Goal: Task Accomplishment & Management: Use online tool/utility

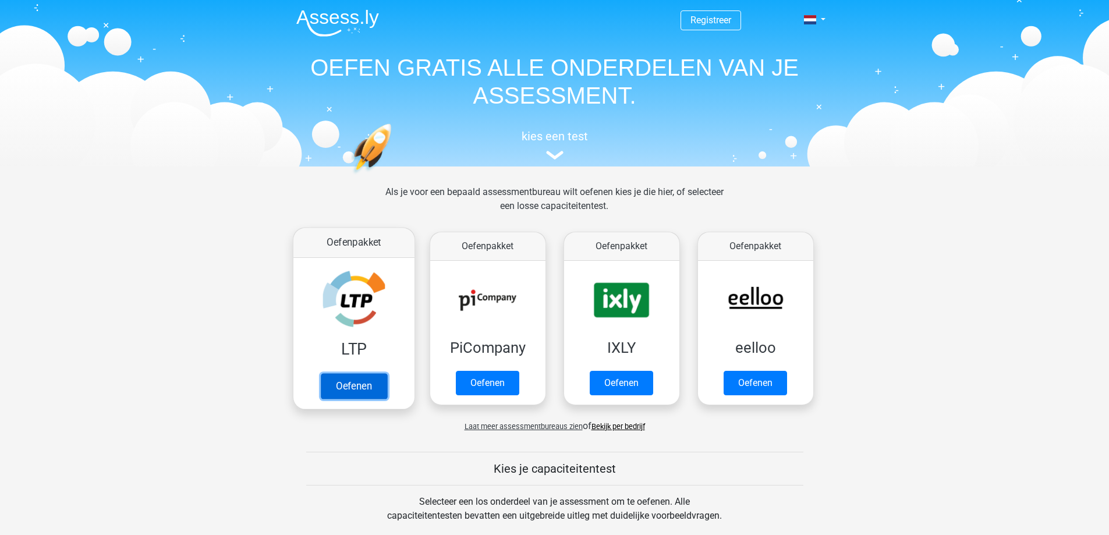
click at [374, 383] on link "Oefenen" at bounding box center [353, 386] width 66 height 26
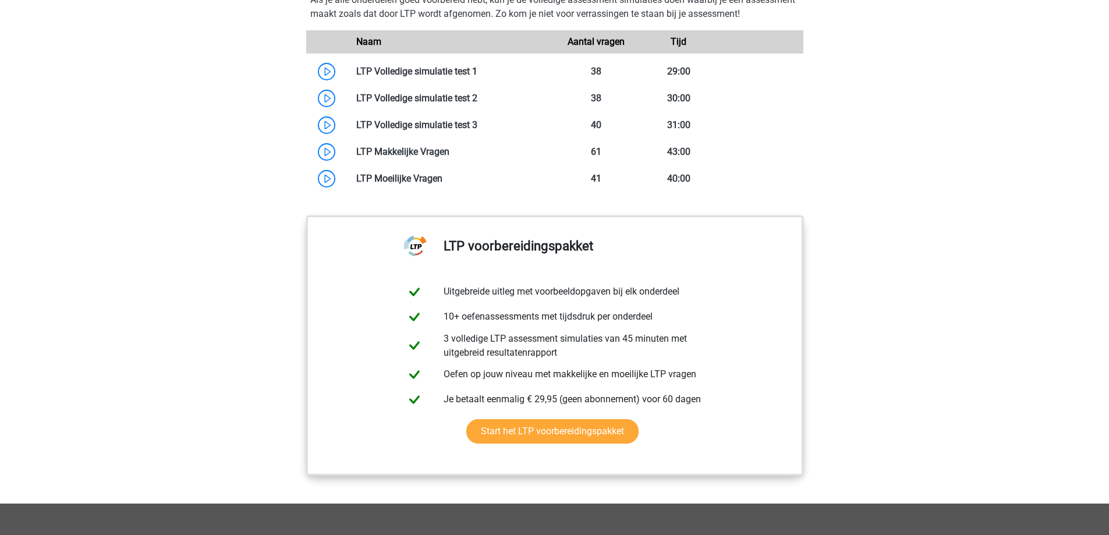
scroll to position [1015, 0]
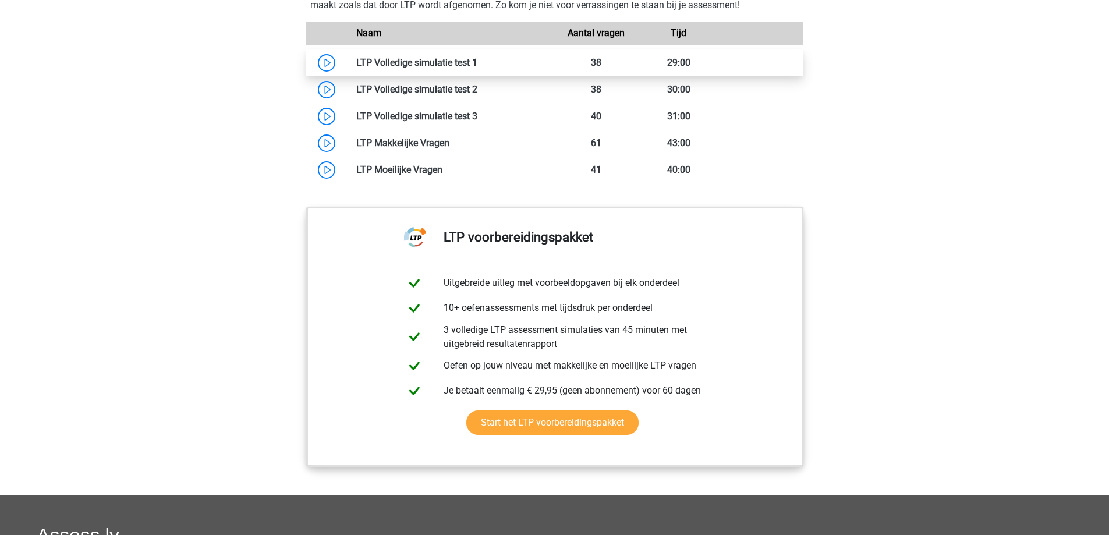
click at [478, 62] on link at bounding box center [478, 62] width 0 height 11
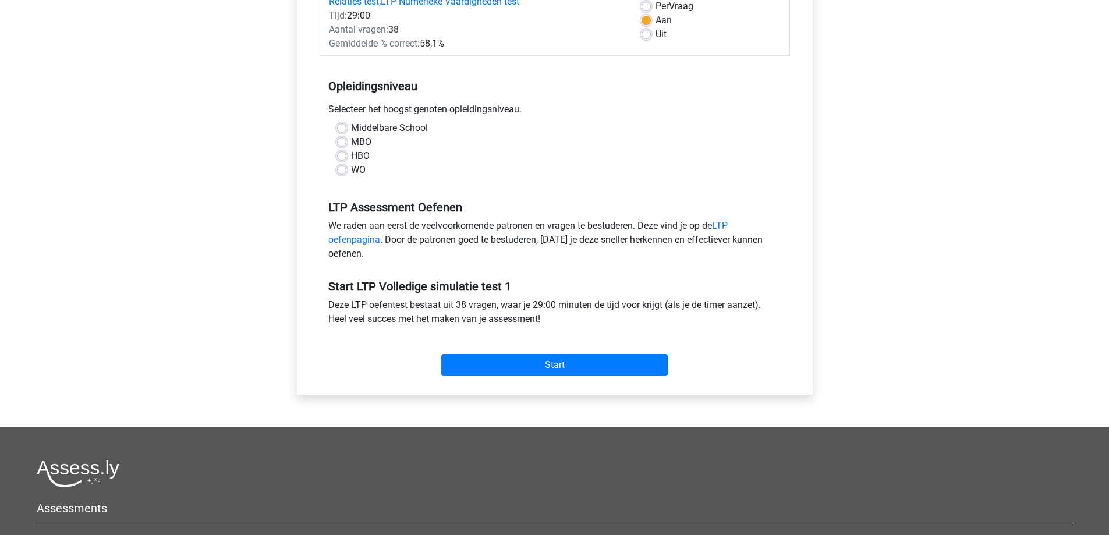
scroll to position [201, 0]
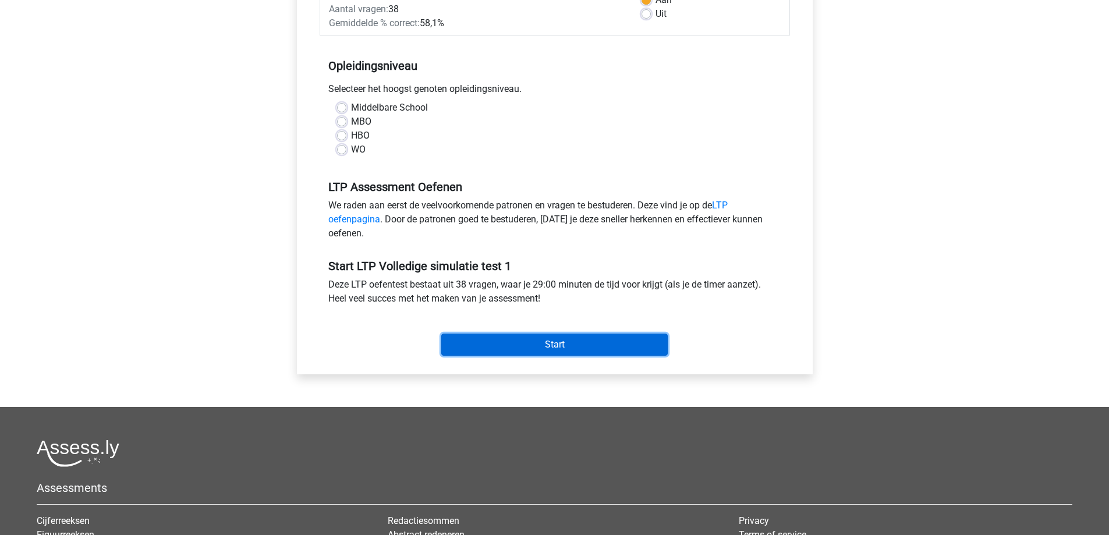
click at [600, 341] on input "Start" at bounding box center [554, 345] width 227 height 22
click at [306, 201] on div "Categoriën: LTP Cijferreeksen test , LTP abstracte matrix test , LTP Verbale Re…" at bounding box center [555, 156] width 498 height 438
